Goal: Information Seeking & Learning: Find specific fact

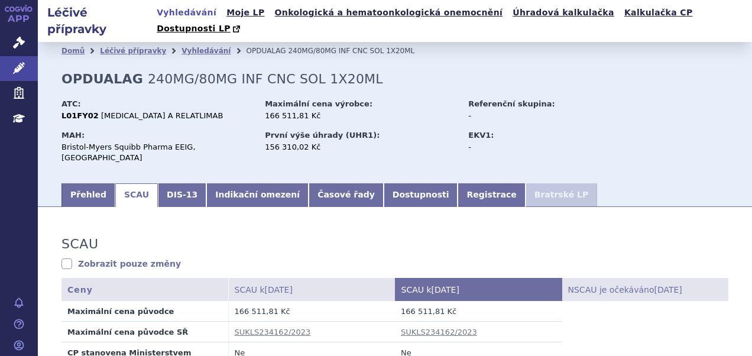
scroll to position [295, 0]
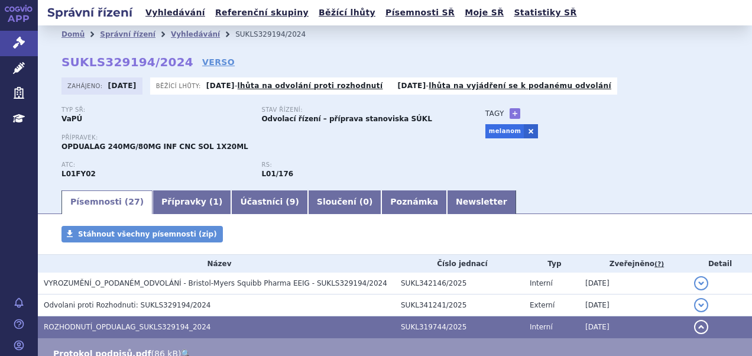
scroll to position [177, 0]
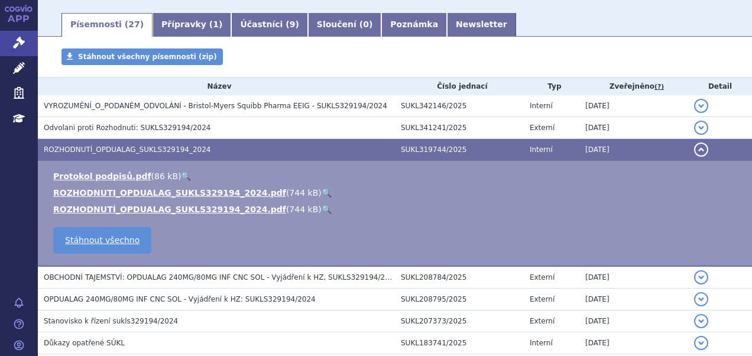
click at [487, 53] on div "Stáhnout všechny písemnosti (zip)" at bounding box center [395, 62] width 714 height 28
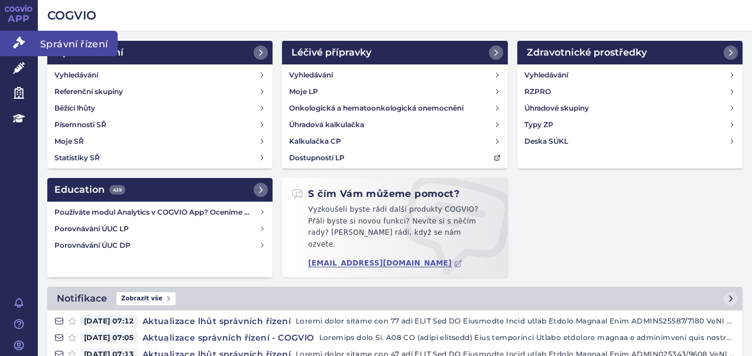
drag, startPoint x: 16, startPoint y: 37, endPoint x: 47, endPoint y: 38, distance: 30.7
click at [16, 37] on icon at bounding box center [19, 43] width 12 height 12
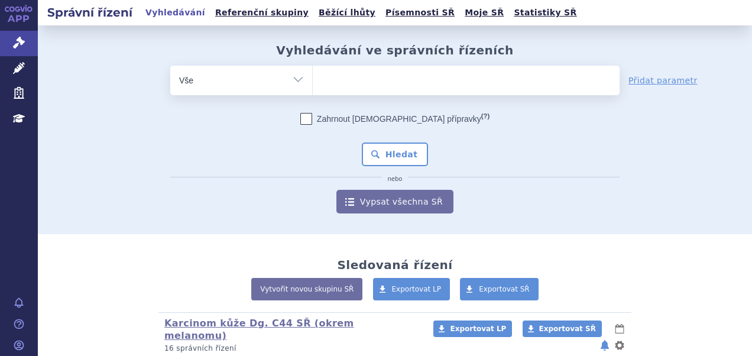
click at [331, 73] on ul at bounding box center [466, 78] width 307 height 25
click at [313, 73] on select at bounding box center [312, 80] width 1 height 30
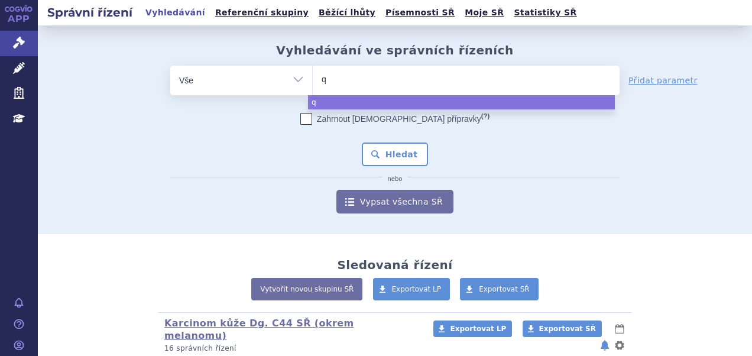
type input "qi"
type input "qin"
type input "qinl"
type input "qinlo"
select select "qinlo"
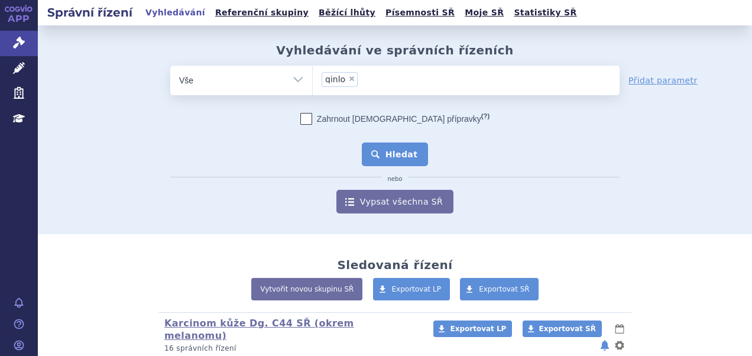
click at [395, 153] on button "Hledat" at bounding box center [395, 154] width 67 height 24
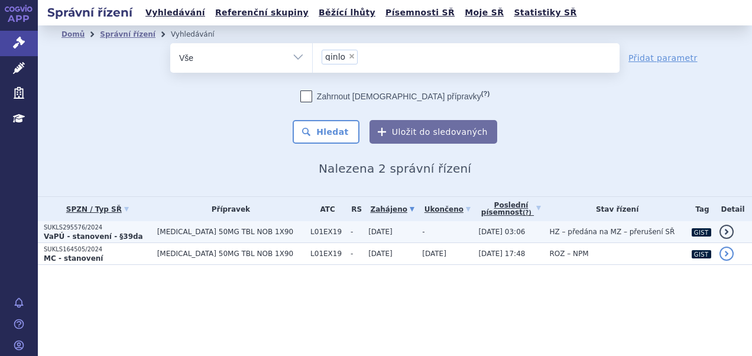
click at [433, 230] on td "-" at bounding box center [444, 232] width 56 height 22
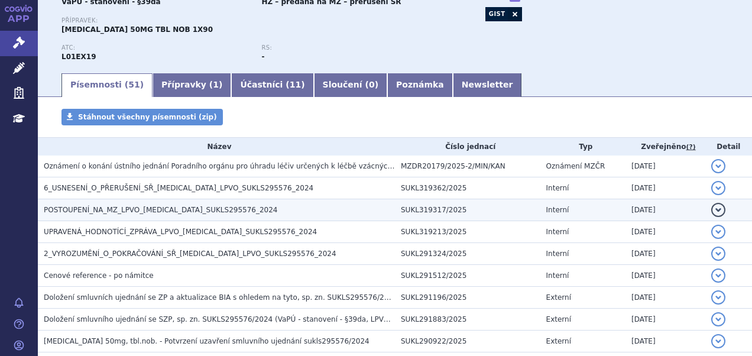
scroll to position [118, 0]
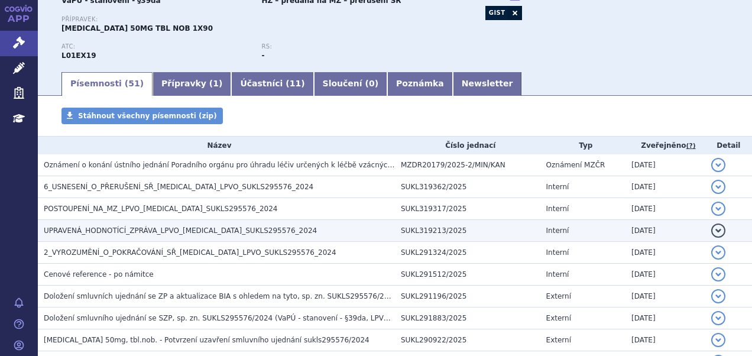
click at [166, 226] on span "UPRAVENÁ_HODNOTÍCÍ_ZPRÁVA_LPVO_[MEDICAL_DATA]_SUKLS295576_2024" at bounding box center [180, 230] width 273 height 8
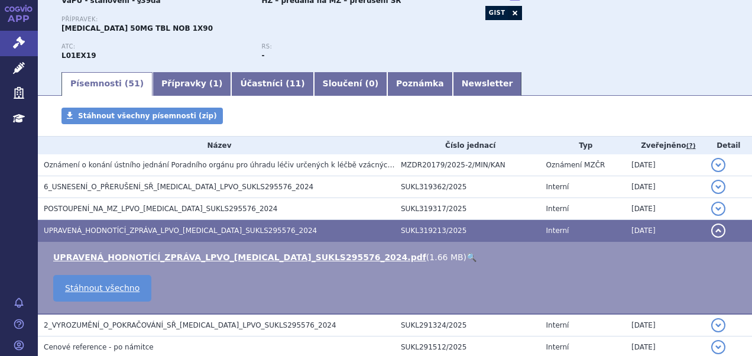
click at [466, 255] on link "🔍" at bounding box center [471, 256] width 10 height 9
